Goal: Task Accomplishment & Management: Complete application form

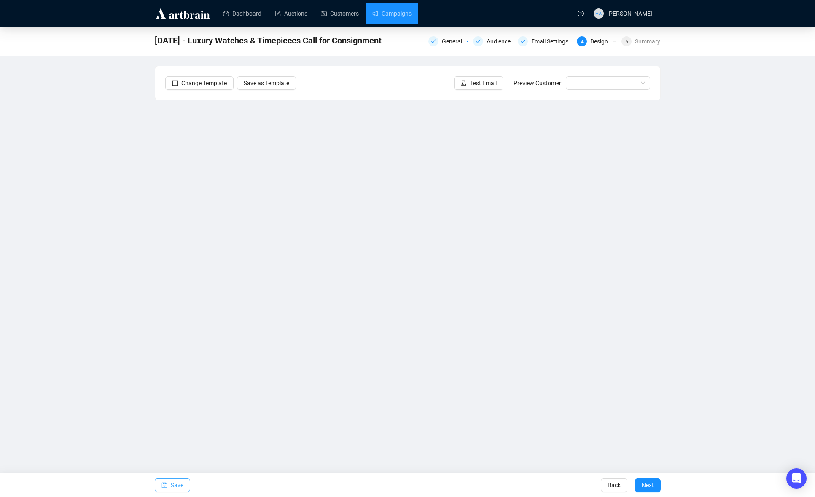
drag, startPoint x: 177, startPoint y: 488, endPoint x: 186, endPoint y: 479, distance: 13.1
click at [177, 488] on span "Save" at bounding box center [177, 485] width 13 height 24
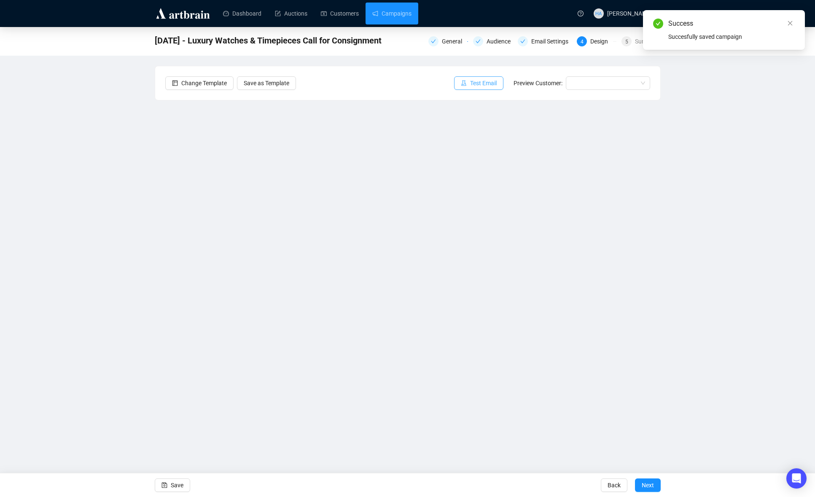
click at [482, 81] on span "Test Email" at bounding box center [483, 82] width 27 height 9
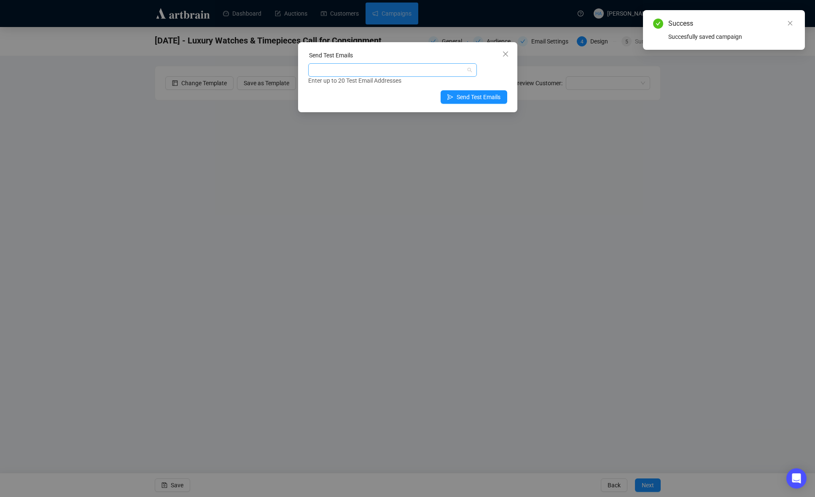
click at [360, 70] on div at bounding box center [388, 70] width 156 height 12
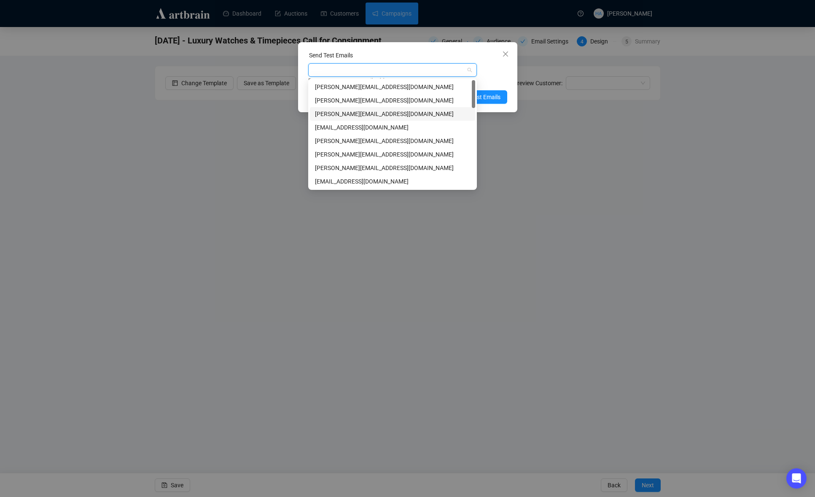
click at [328, 112] on div "[PERSON_NAME][EMAIL_ADDRESS][DOMAIN_NAME]" at bounding box center [392, 113] width 155 height 9
click at [323, 125] on div "[EMAIL_ADDRESS][DOMAIN_NAME]" at bounding box center [392, 127] width 155 height 9
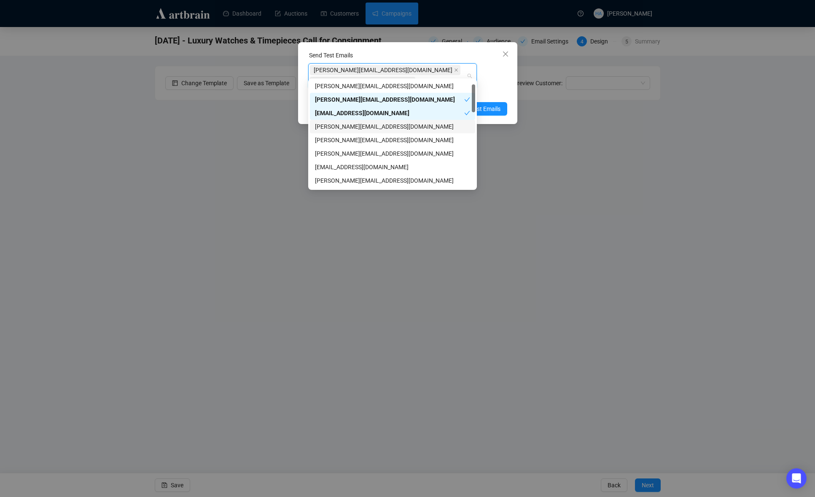
scroll to position [20, 0]
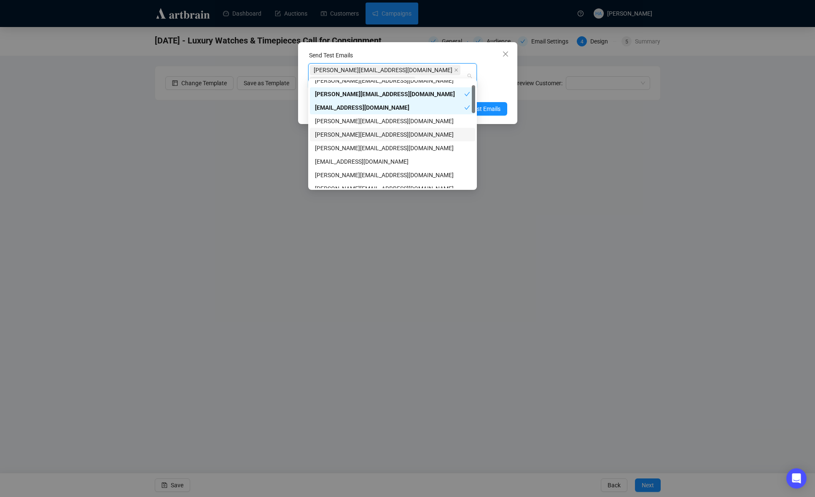
click at [324, 134] on div "[PERSON_NAME][EMAIL_ADDRESS][DOMAIN_NAME]" at bounding box center [392, 134] width 155 height 9
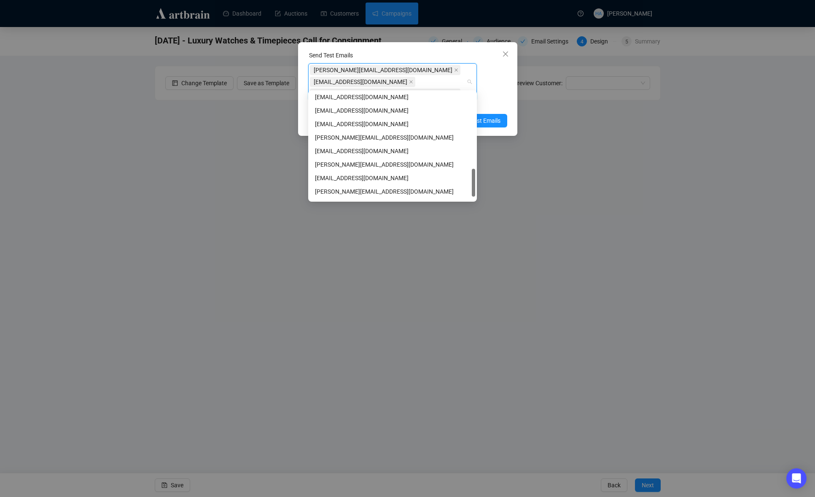
scroll to position [297, 0]
click at [331, 168] on div "[PERSON_NAME][EMAIL_ADDRESS][DOMAIN_NAME]" at bounding box center [392, 165] width 155 height 9
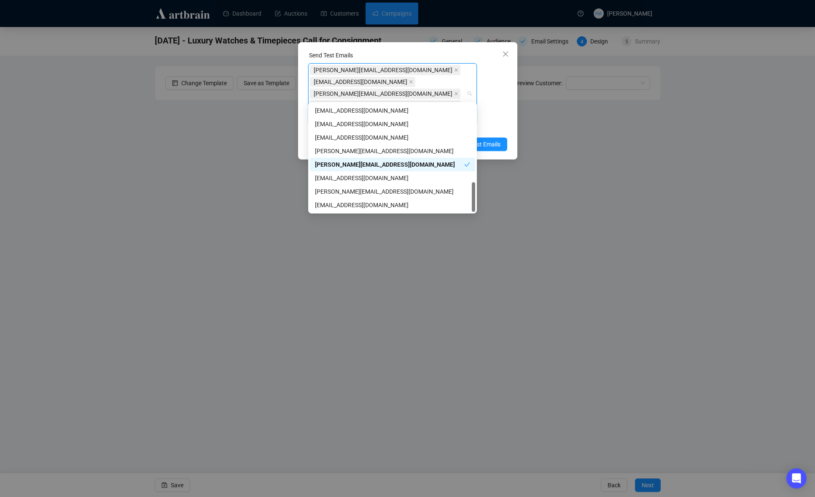
scroll to position [0, 0]
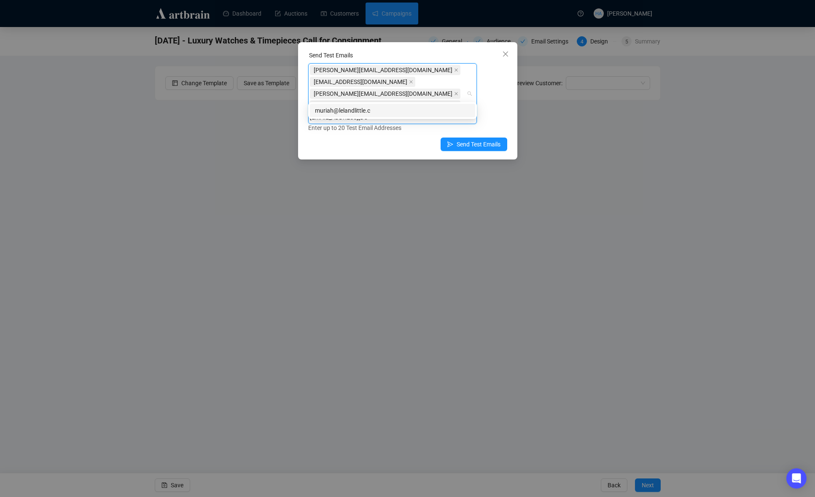
type input "[EMAIL_ADDRESS][DOMAIN_NAME]"
click at [406, 108] on div "[EMAIL_ADDRESS][DOMAIN_NAME]" at bounding box center [392, 110] width 155 height 9
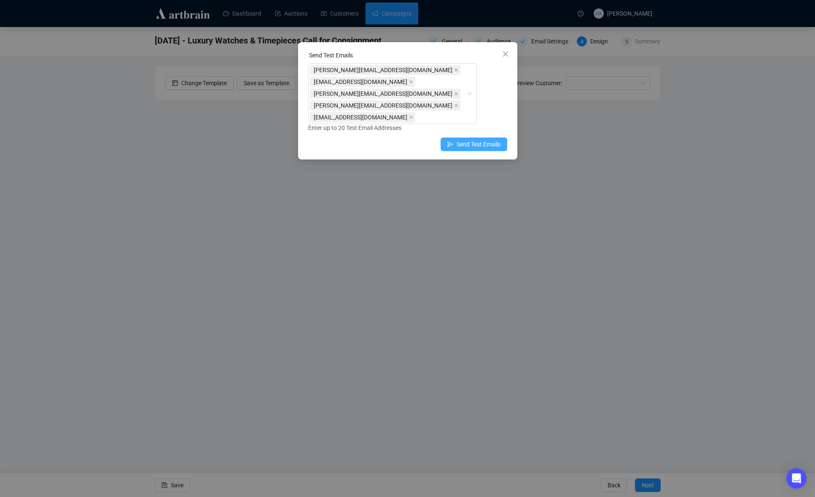
click at [488, 140] on span "Send Test Emails" at bounding box center [479, 144] width 44 height 9
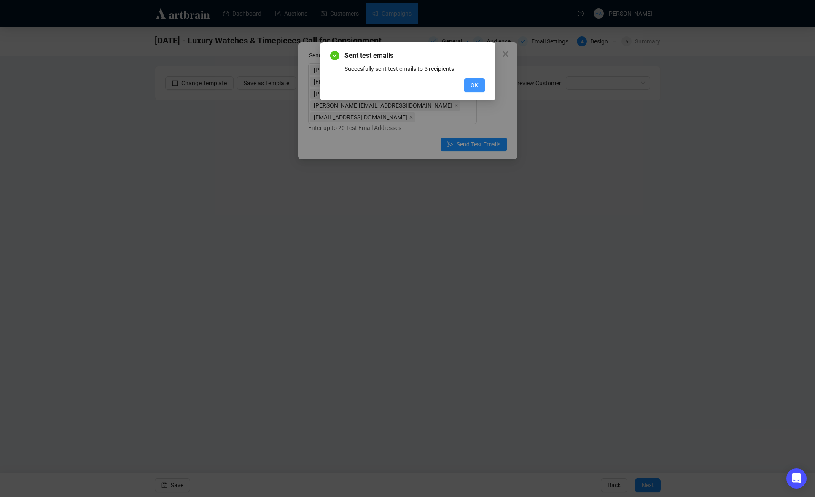
click at [474, 84] on span "OK" at bounding box center [475, 85] width 8 height 9
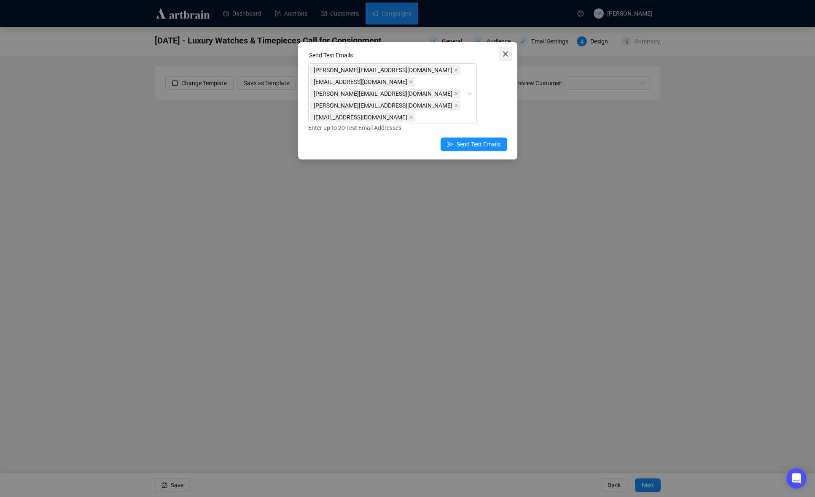
click at [505, 52] on icon "close" at bounding box center [505, 54] width 7 height 7
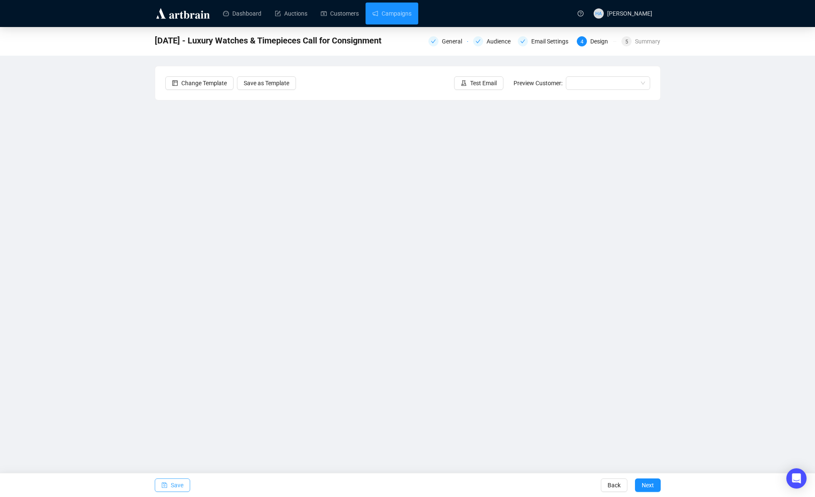
drag, startPoint x: 178, startPoint y: 485, endPoint x: 183, endPoint y: 480, distance: 6.6
click at [179, 484] on span "Save" at bounding box center [177, 485] width 13 height 24
click at [405, 13] on link "Campaigns" at bounding box center [391, 14] width 39 height 22
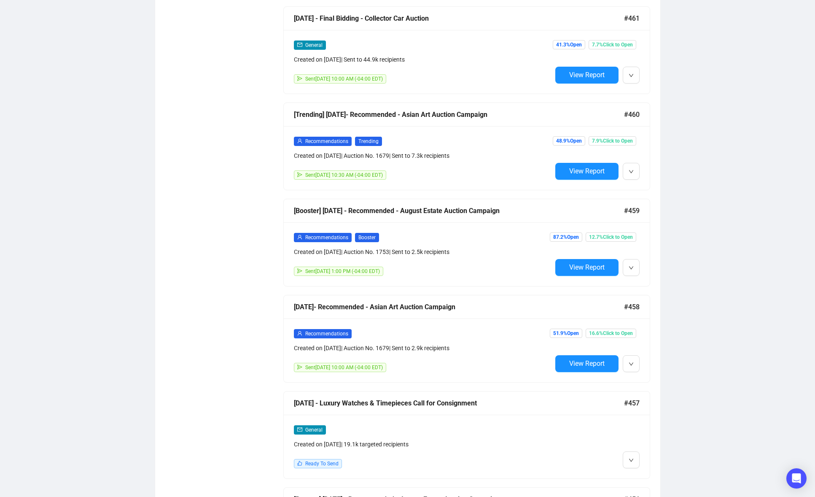
scroll to position [746, 0]
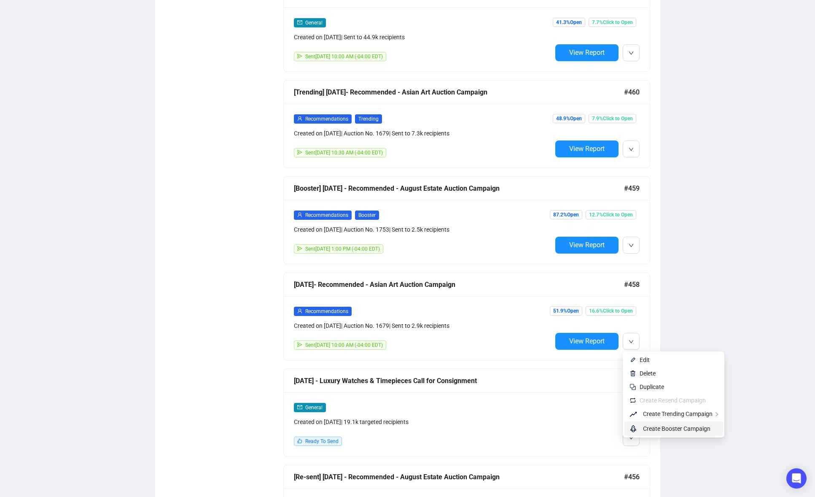
click at [646, 429] on span "Create Booster Campaign" at bounding box center [676, 428] width 67 height 7
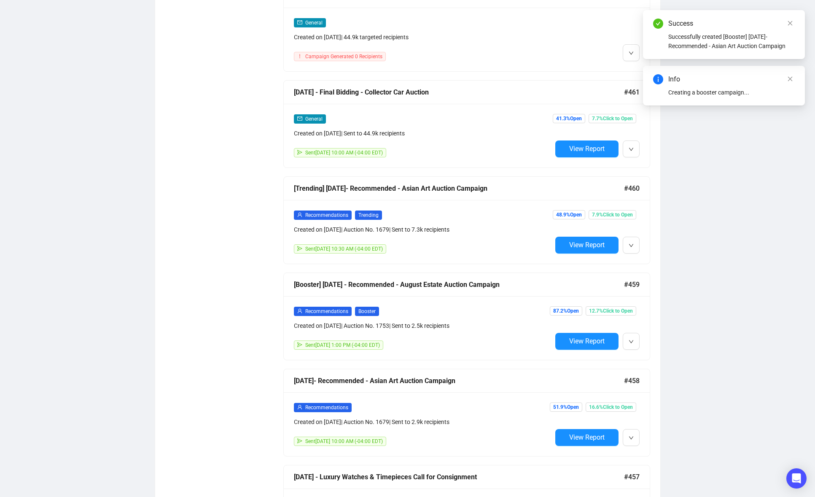
scroll to position [0, 0]
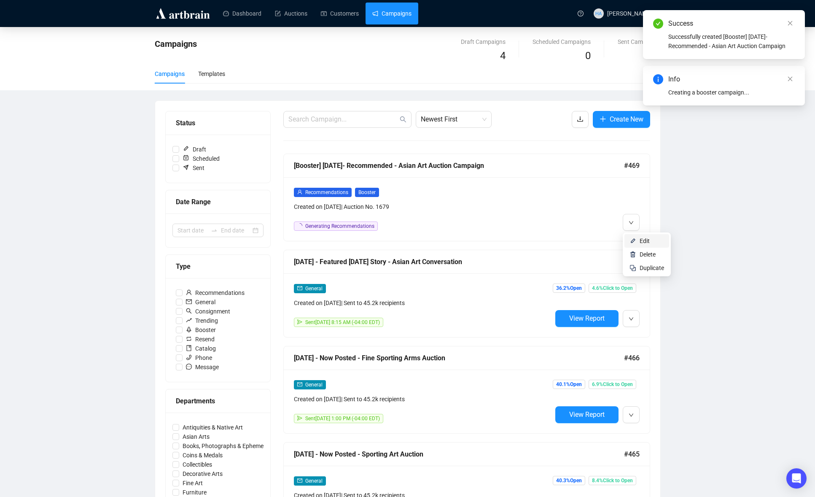
click at [636, 238] on img at bounding box center [633, 240] width 7 height 7
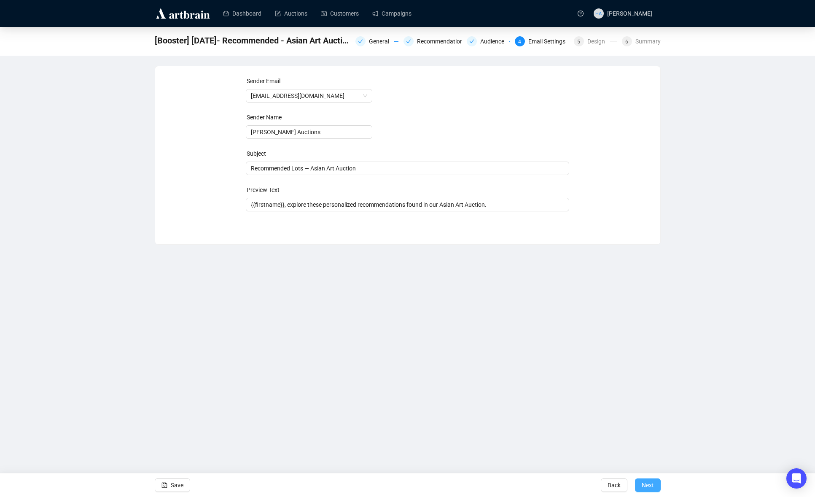
click at [650, 485] on span "Next" at bounding box center [648, 485] width 12 height 24
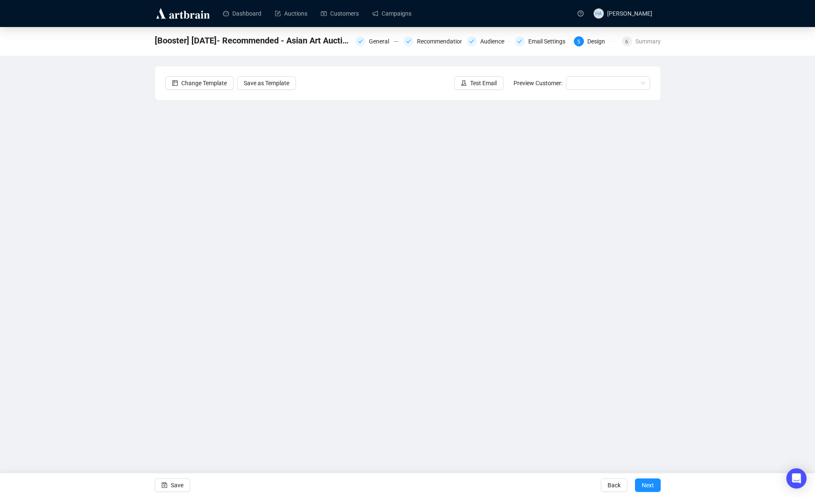
click at [650, 485] on span "Next" at bounding box center [648, 485] width 12 height 24
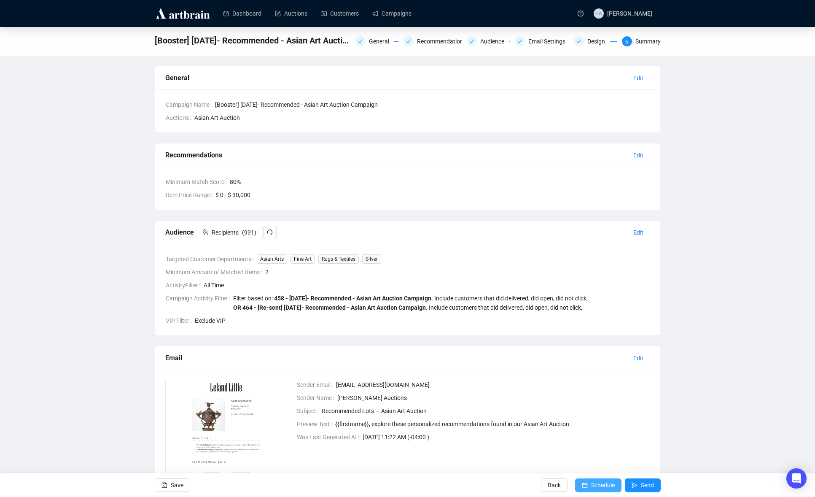
click at [606, 485] on span "Schedule" at bounding box center [603, 485] width 24 height 24
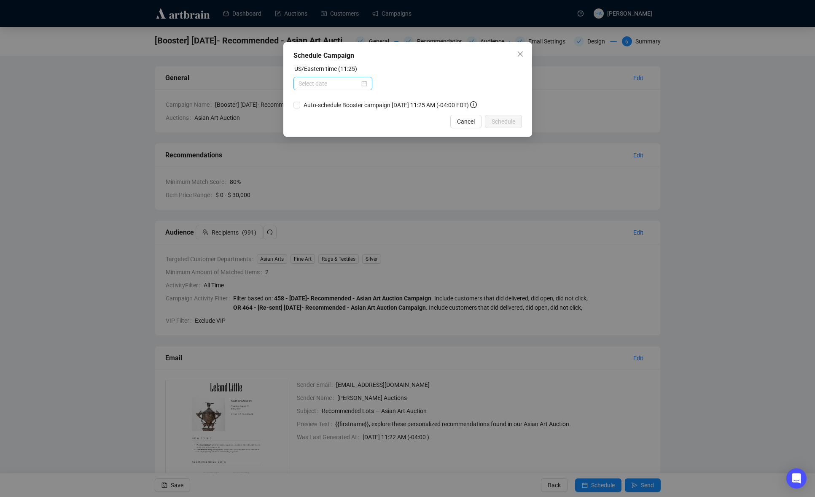
click at [361, 83] on div at bounding box center [333, 83] width 69 height 9
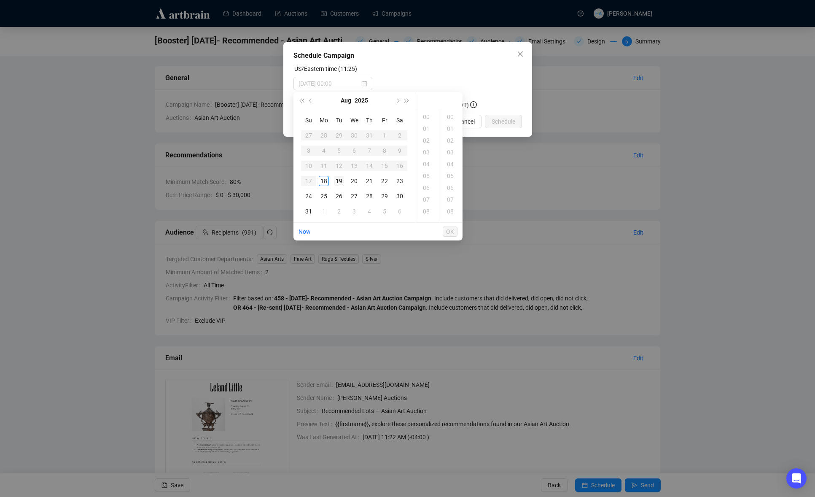
click at [338, 180] on div "19" at bounding box center [339, 181] width 10 height 10
click at [423, 172] on div "09" at bounding box center [427, 175] width 20 height 12
type input "[DATE] 09:00"
click at [451, 230] on span "OK" at bounding box center [450, 231] width 8 height 16
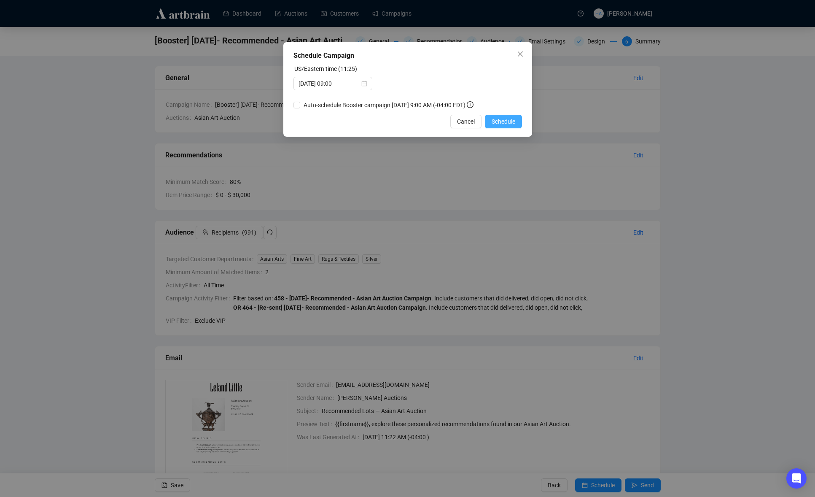
click at [498, 120] on span "Schedule" at bounding box center [504, 121] width 24 height 9
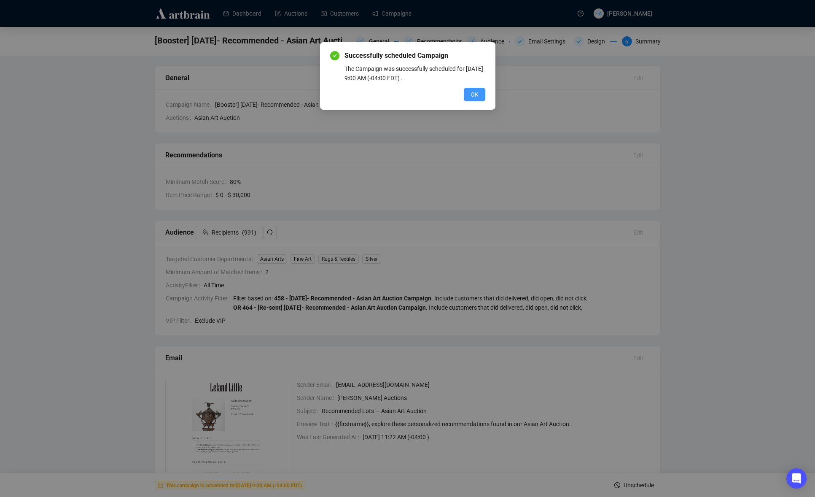
click at [473, 94] on span "OK" at bounding box center [475, 94] width 8 height 9
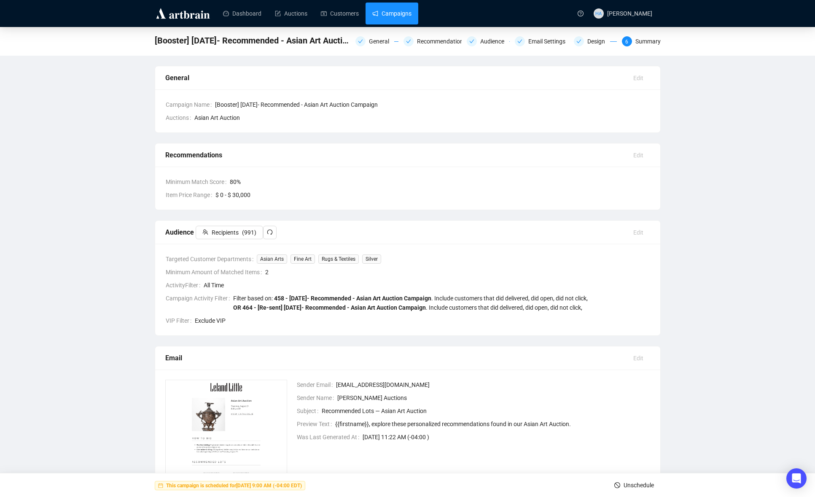
click at [396, 10] on link "Campaigns" at bounding box center [391, 14] width 39 height 22
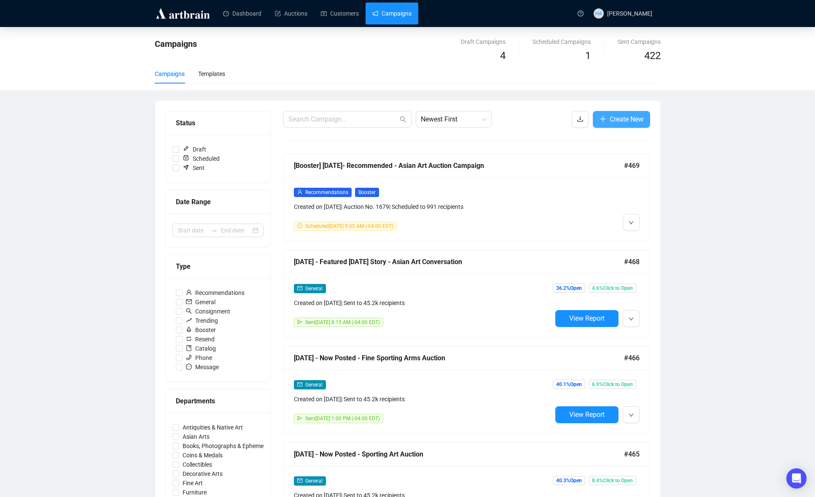
click at [628, 117] on span "Create New" at bounding box center [627, 119] width 34 height 11
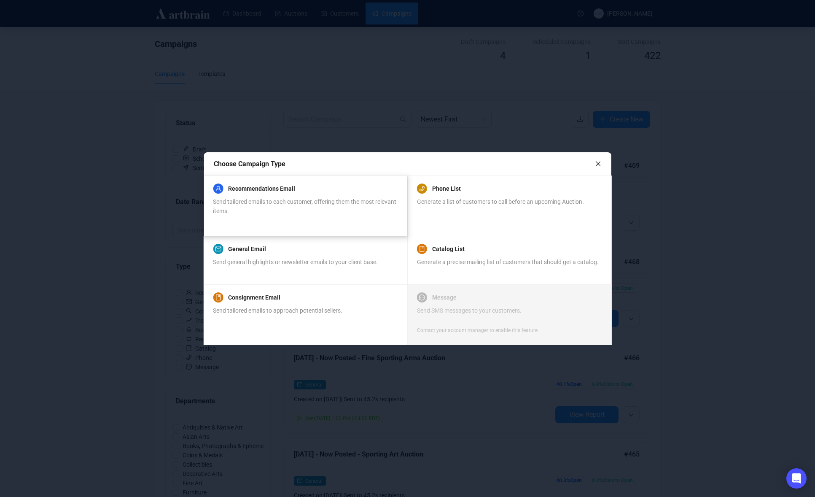
click at [316, 199] on div "Send tailored emails to each customer, offering them the most relevant items." at bounding box center [305, 206] width 184 height 19
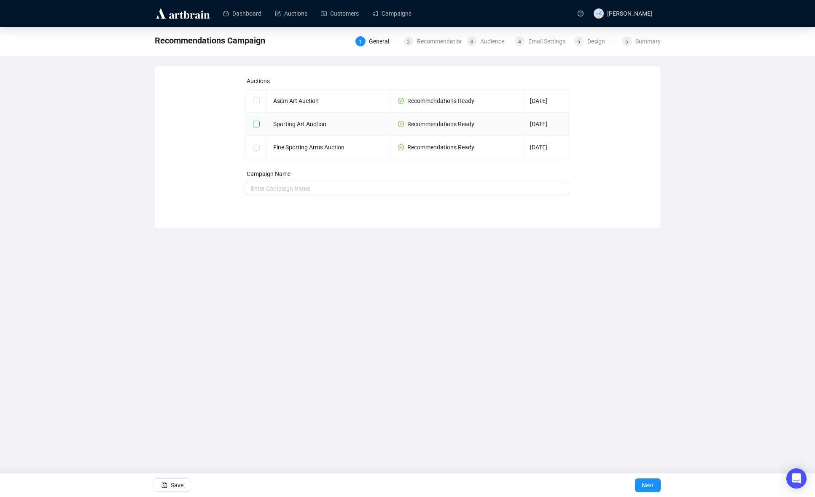
click at [254, 123] on input "checkbox" at bounding box center [256, 124] width 6 height 6
checkbox input "true"
type input "Sporting Art Auction Campaign"
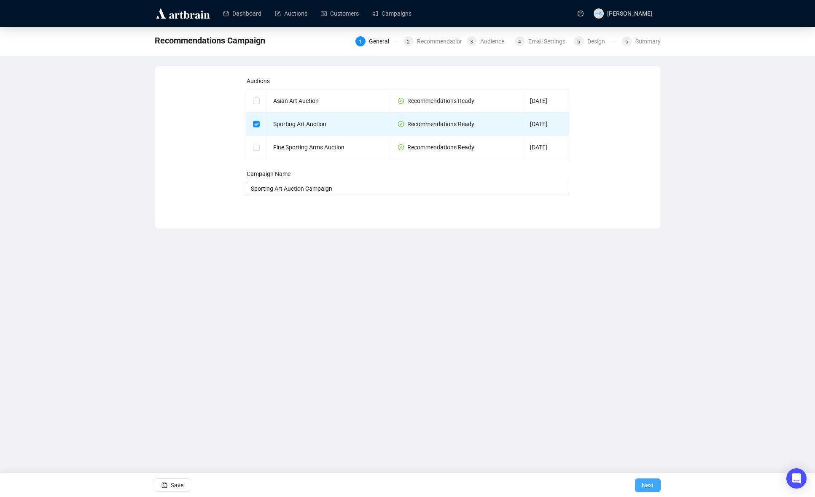
click at [649, 488] on span "Next" at bounding box center [648, 485] width 12 height 24
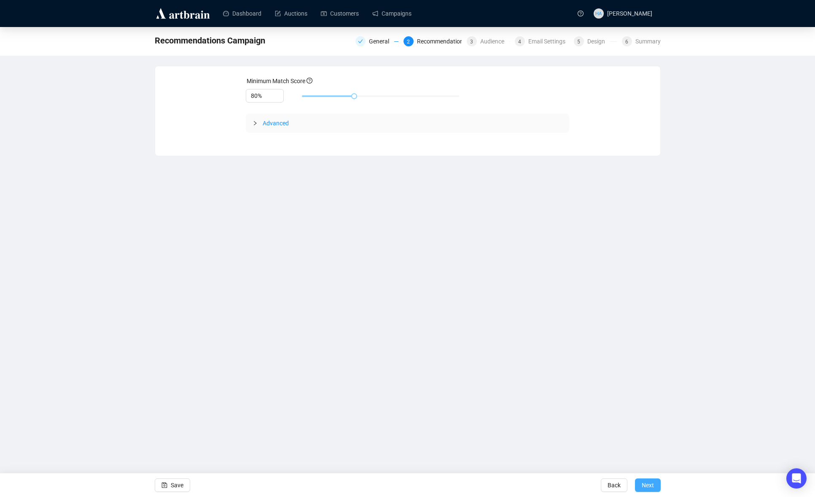
click at [647, 482] on span "Next" at bounding box center [648, 485] width 12 height 24
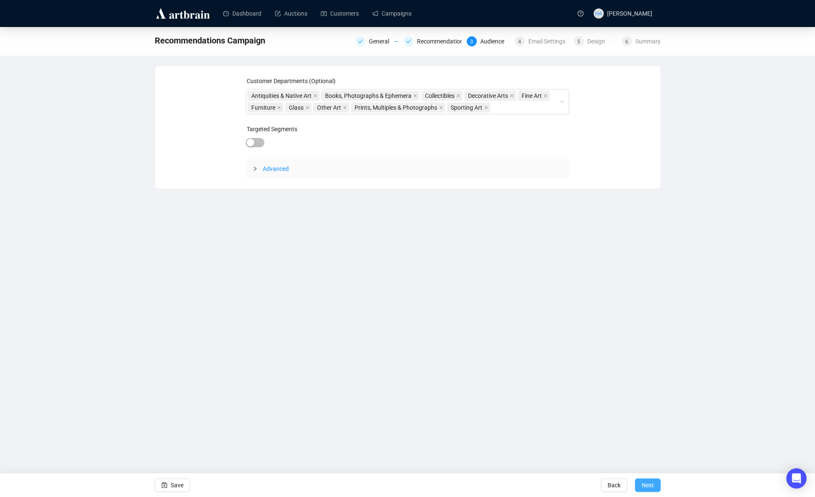
click at [647, 485] on span "Next" at bounding box center [648, 485] width 12 height 24
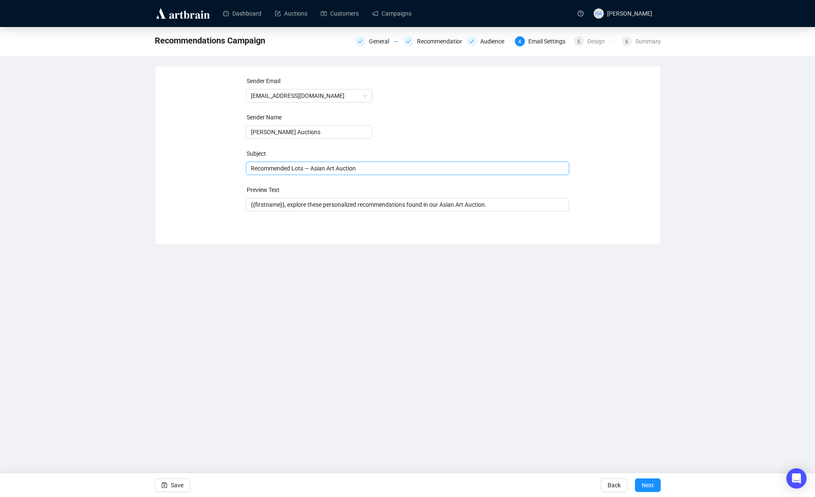
click at [314, 167] on span "Recommended Lots — Asian Art Auction" at bounding box center [407, 168] width 323 height 7
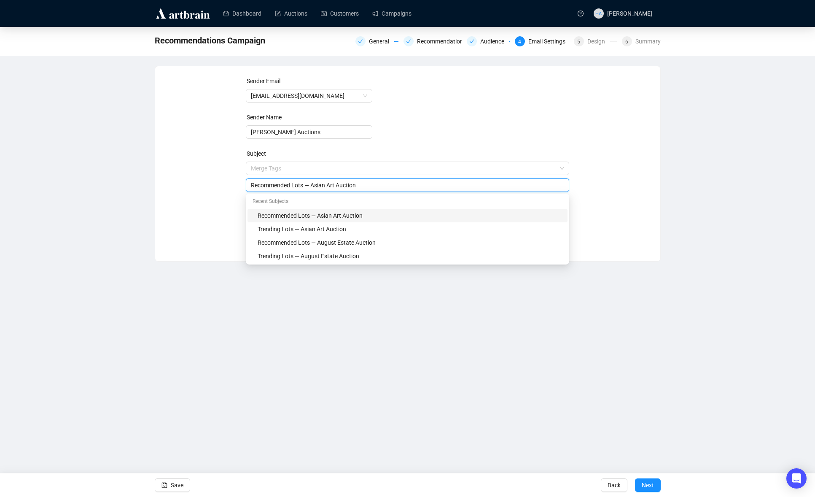
click at [323, 184] on input "Recommended Lots — Asian Art Auction" at bounding box center [407, 184] width 313 height 9
type input "Recommended Lots — Sporting Art Auction"
click at [213, 161] on div "Sender Email [EMAIL_ADDRESS][DOMAIN_NAME] Sender Name [PERSON_NAME] Auctions Su…" at bounding box center [407, 157] width 485 height 162
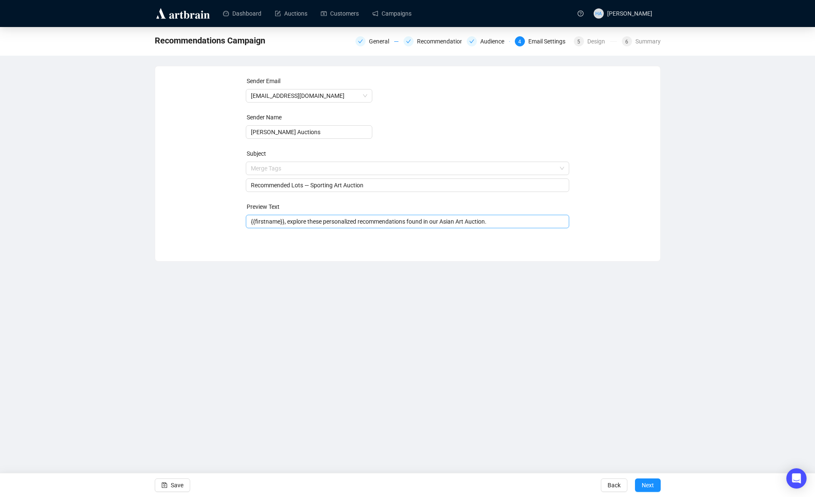
click at [454, 222] on input "{{firstname}}, explore these personalized recommendations found in our Asian Ar…" at bounding box center [407, 221] width 313 height 9
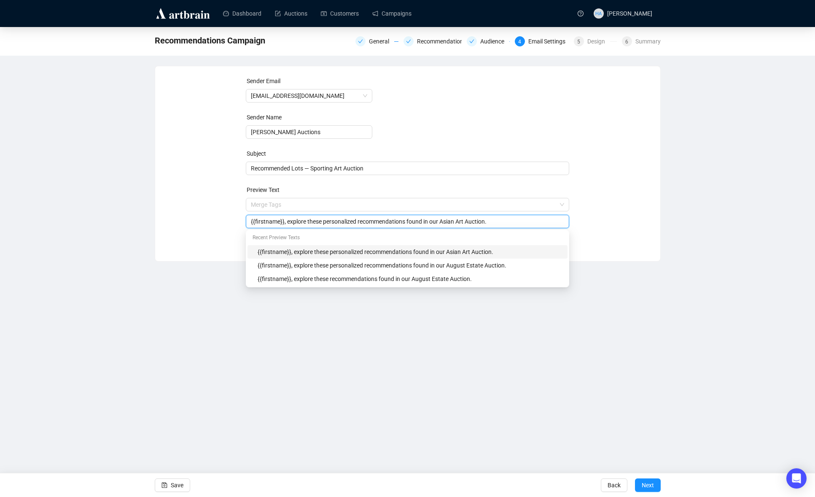
click at [454, 223] on input "{{firstname}}, explore these personalized recommendations found in our Asian Ar…" at bounding box center [407, 221] width 313 height 9
type input "{{firstname}}, explore these personalized recommendations found in our Sporting…"
click at [191, 202] on div "Sender Email [EMAIL_ADDRESS][DOMAIN_NAME] Sender Name [PERSON_NAME] Auctions Su…" at bounding box center [407, 157] width 485 height 162
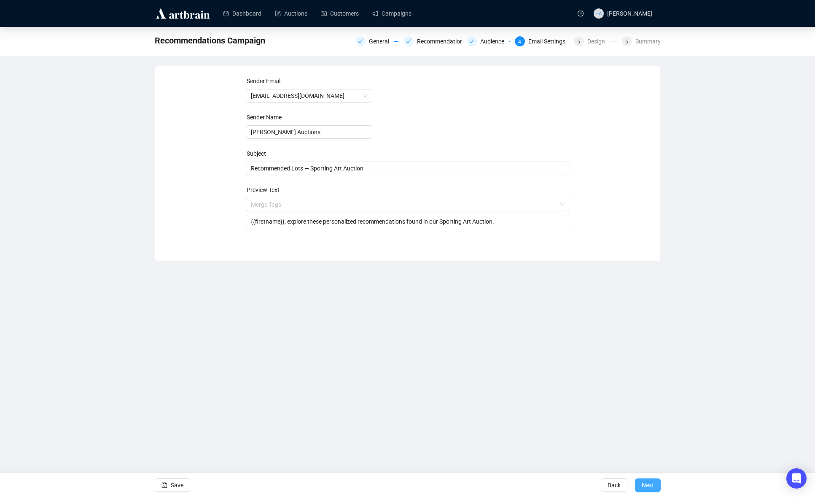
click at [645, 485] on span "Next" at bounding box center [648, 485] width 12 height 24
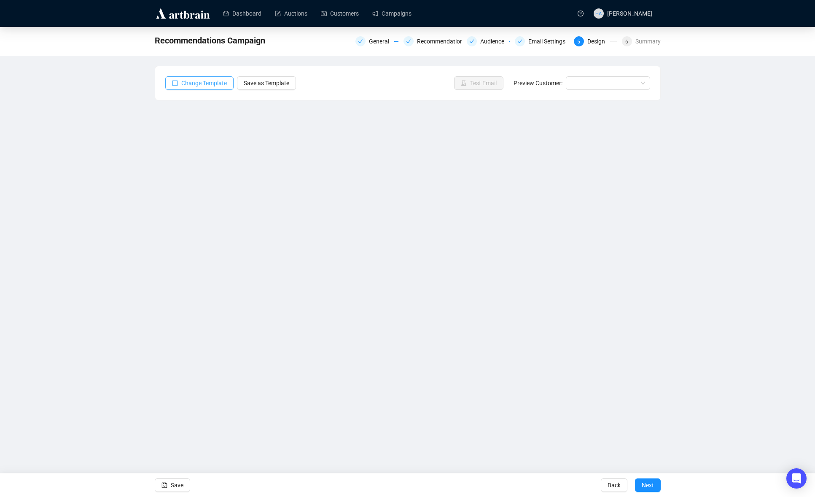
click at [211, 83] on span "Change Template" at bounding box center [204, 82] width 46 height 9
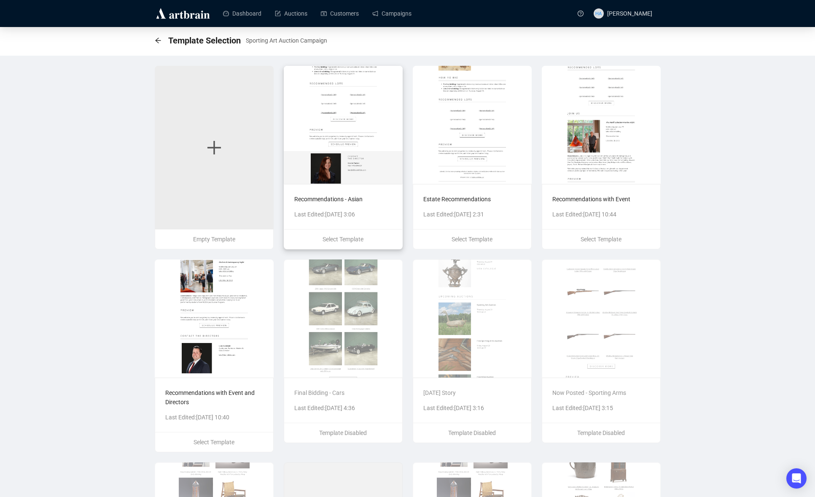
click at [393, 197] on div "Recommendations - Asian Last Edited: [DATE] 3:06" at bounding box center [343, 206] width 118 height 45
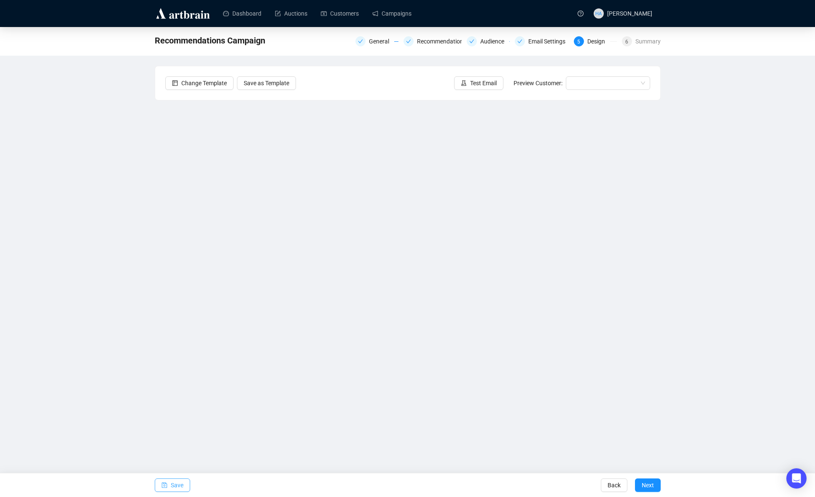
drag, startPoint x: 174, startPoint y: 488, endPoint x: 176, endPoint y: 483, distance: 5.5
click at [174, 488] on span "Save" at bounding box center [177, 485] width 13 height 24
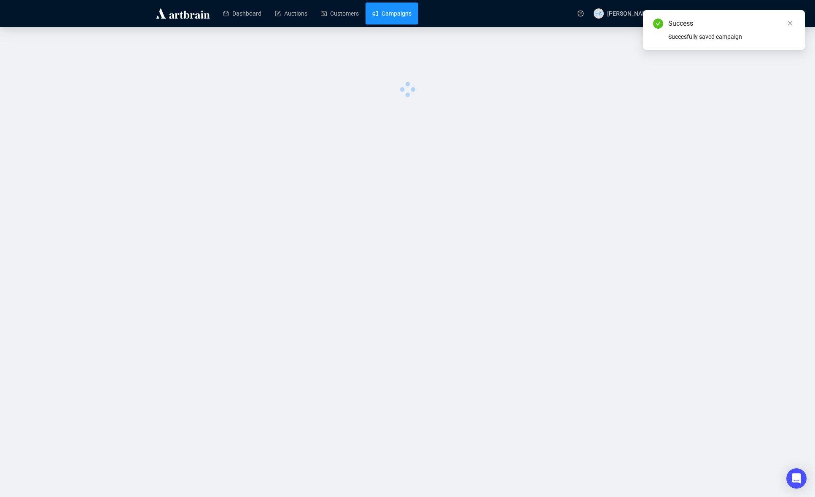
click at [405, 12] on link "Campaigns" at bounding box center [391, 14] width 39 height 22
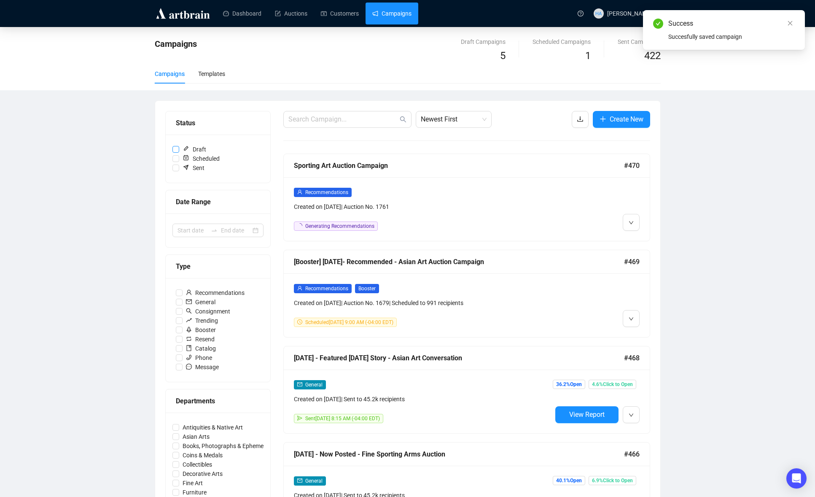
click at [198, 148] on span "Draft" at bounding box center [194, 149] width 30 height 9
click at [179, 148] on input "Draft" at bounding box center [175, 149] width 7 height 7
checkbox input "true"
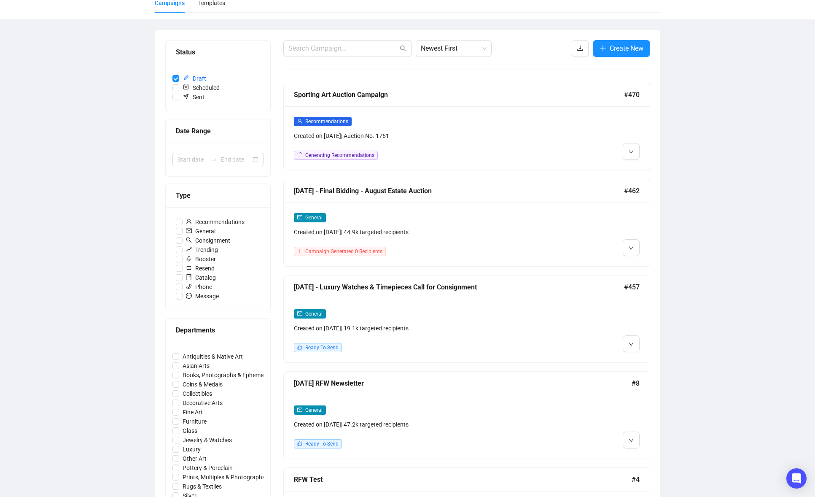
scroll to position [71, 0]
click at [646, 360] on span "Edit" at bounding box center [645, 361] width 10 height 7
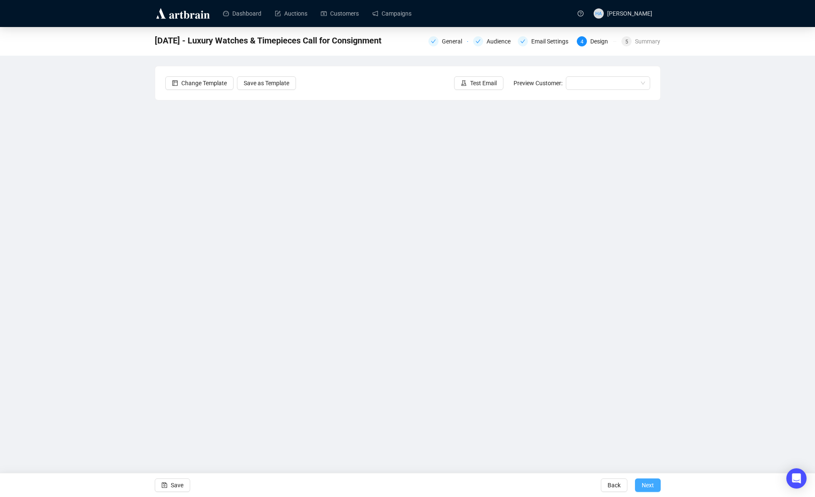
click at [649, 485] on span "Next" at bounding box center [648, 485] width 12 height 24
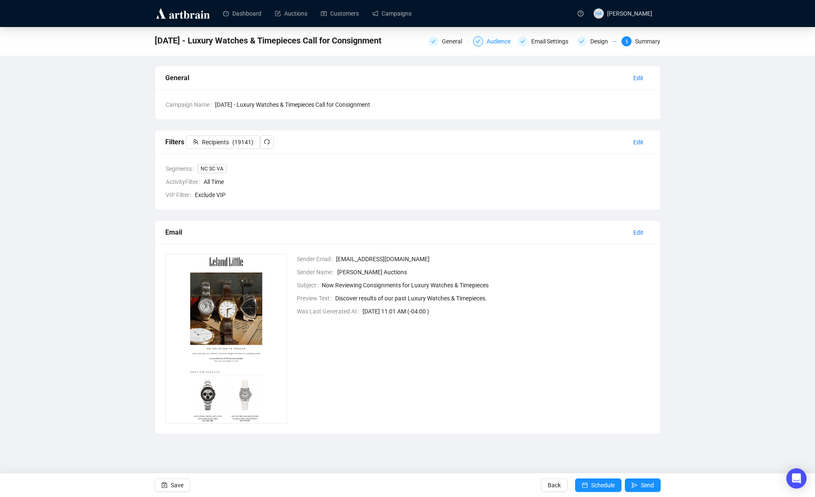
click at [491, 40] on div "Audience" at bounding box center [501, 41] width 29 height 10
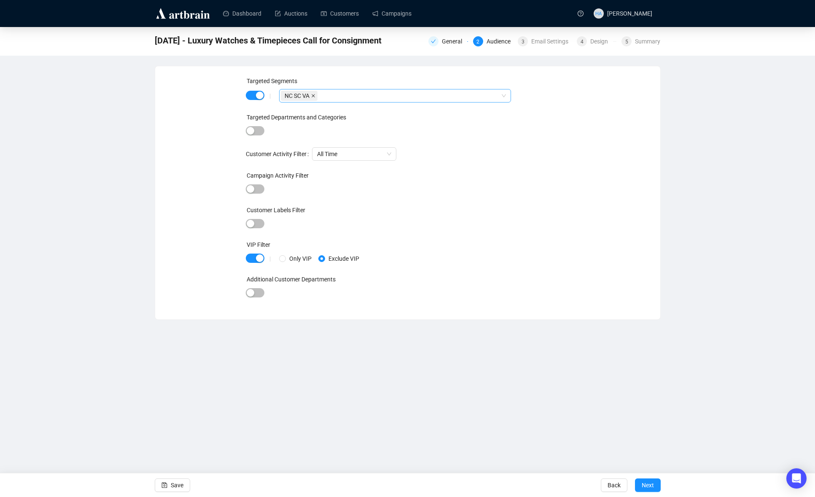
click at [315, 96] on icon "close" at bounding box center [313, 96] width 4 height 4
click at [260, 95] on div "button" at bounding box center [260, 96] width 8 height 8
click at [179, 485] on span "Save" at bounding box center [177, 485] width 13 height 24
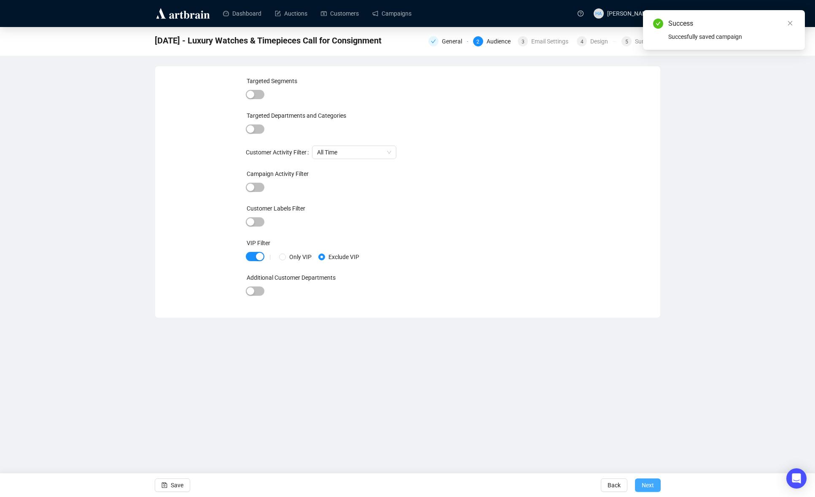
click at [652, 483] on span "Next" at bounding box center [648, 485] width 12 height 24
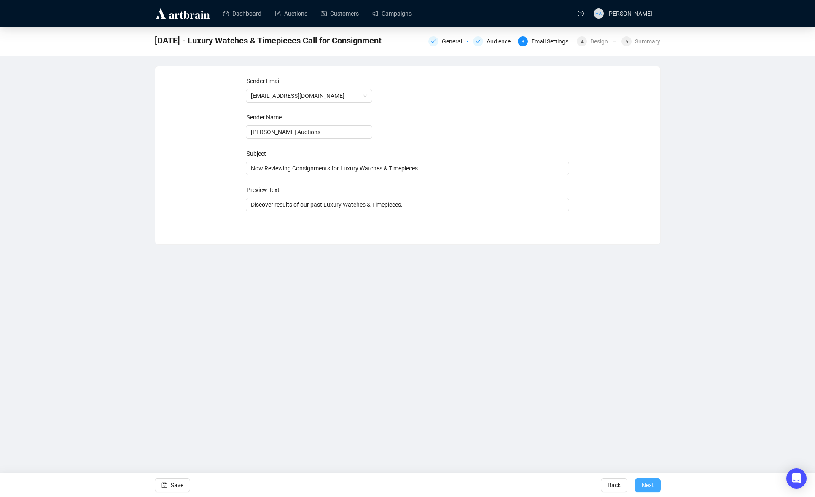
click at [648, 483] on span "Next" at bounding box center [648, 485] width 12 height 24
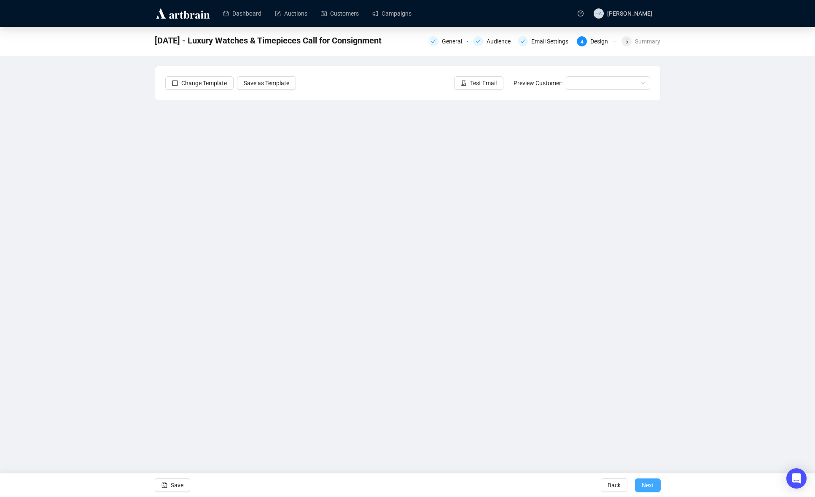
click at [645, 486] on span "Next" at bounding box center [648, 485] width 12 height 24
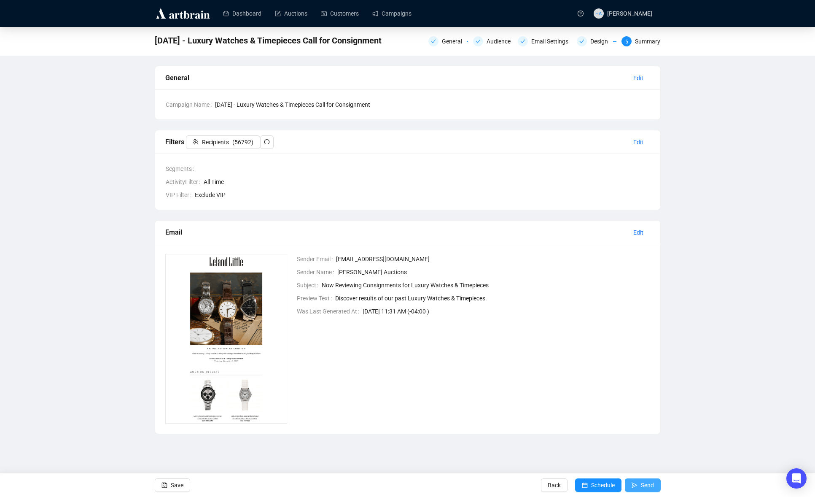
click at [648, 484] on span "Send" at bounding box center [647, 485] width 13 height 24
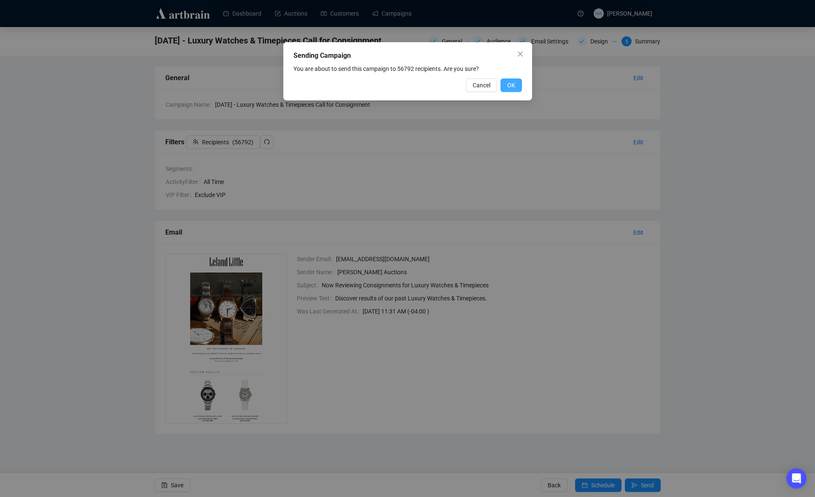
click at [511, 84] on span "OK" at bounding box center [511, 85] width 8 height 9
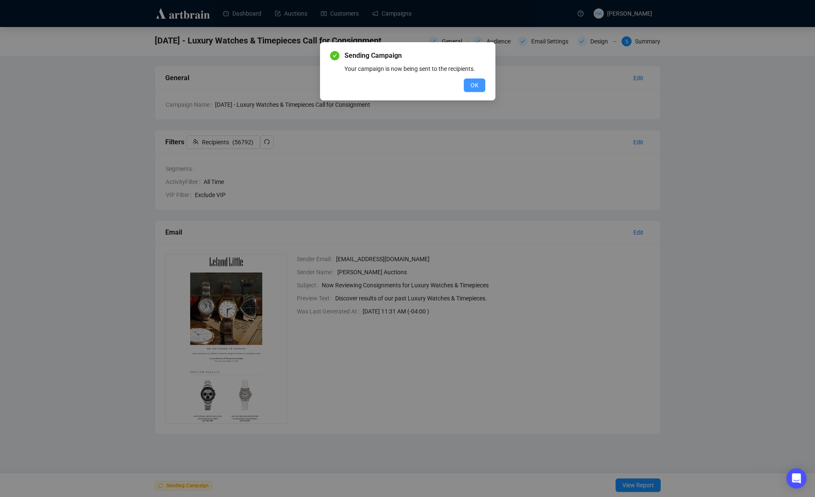
click at [467, 88] on button "OK" at bounding box center [475, 84] width 22 height 13
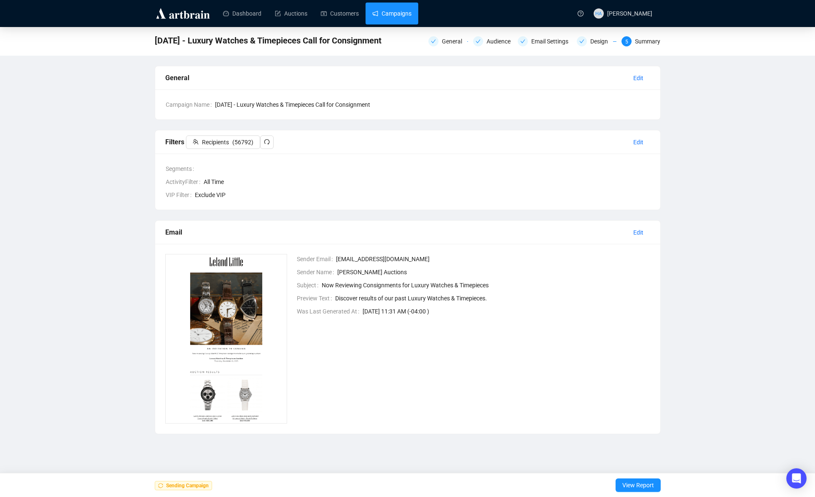
click at [399, 8] on link "Campaigns" at bounding box center [391, 14] width 39 height 22
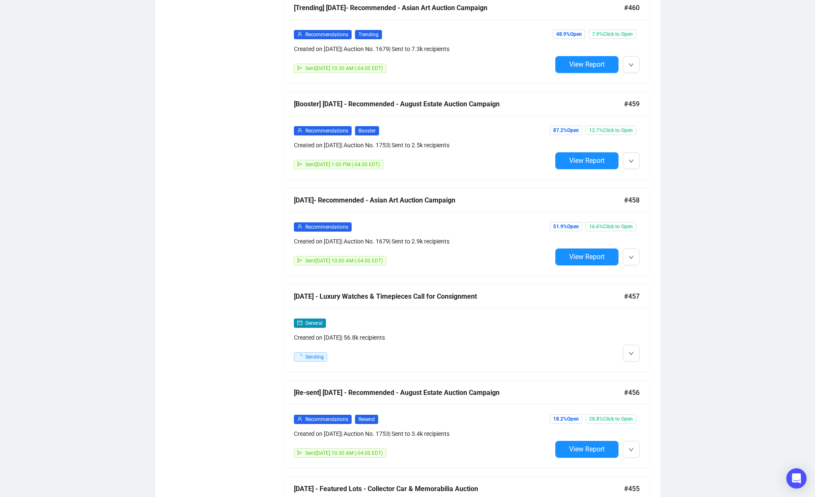
scroll to position [1028, 0]
